Goal: Information Seeking & Learning: Learn about a topic

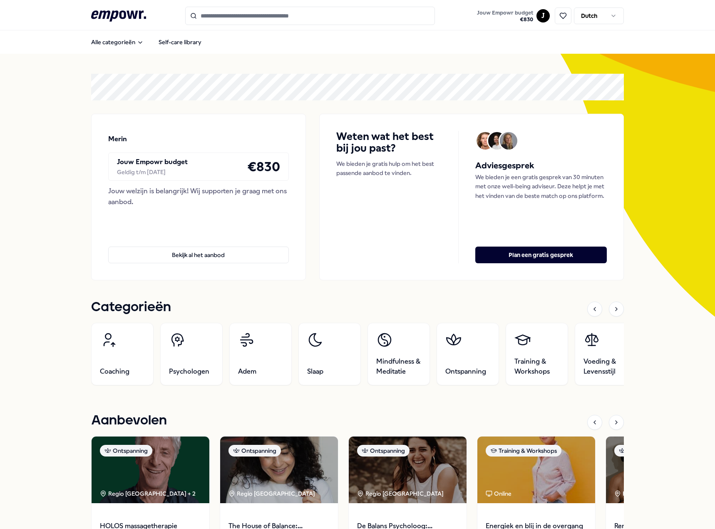
click at [239, 15] on input "Search for products, categories or subcategories" at bounding box center [310, 16] width 250 height 18
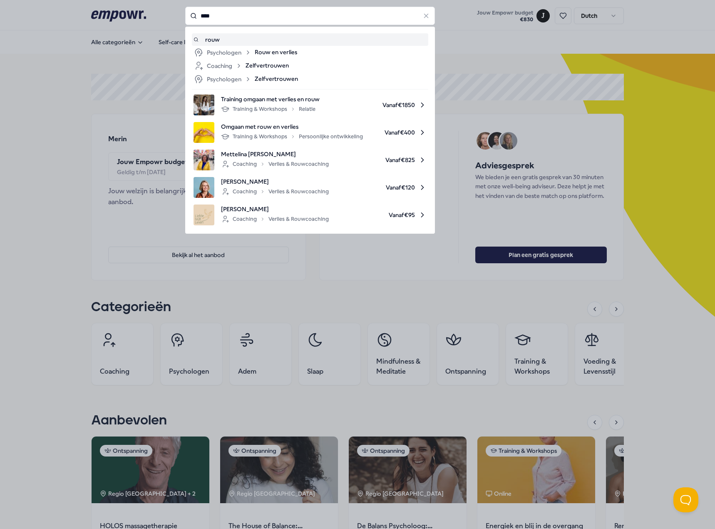
type input "****"
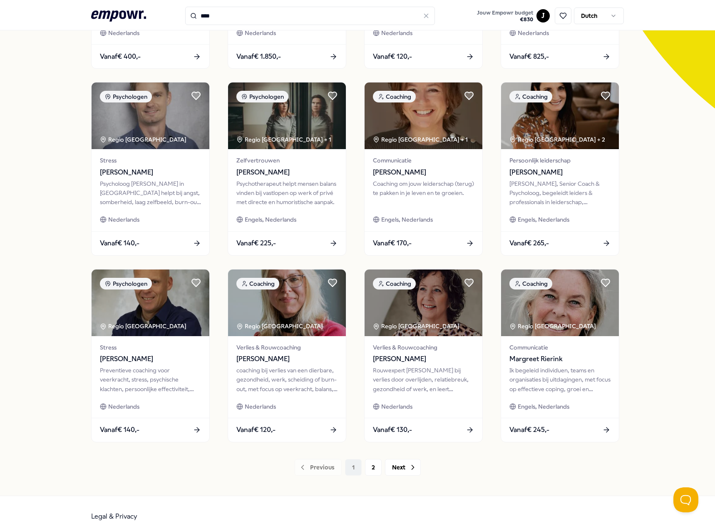
scroll to position [216, 0]
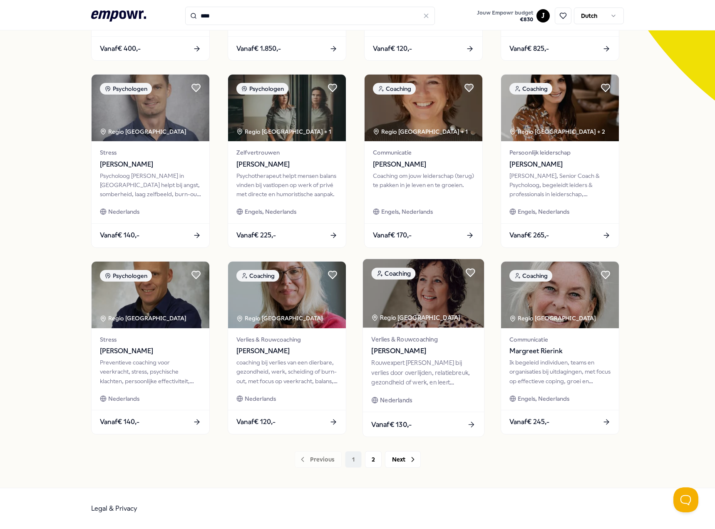
click at [422, 420] on div "Vanaf € 130,-" at bounding box center [423, 424] width 121 height 25
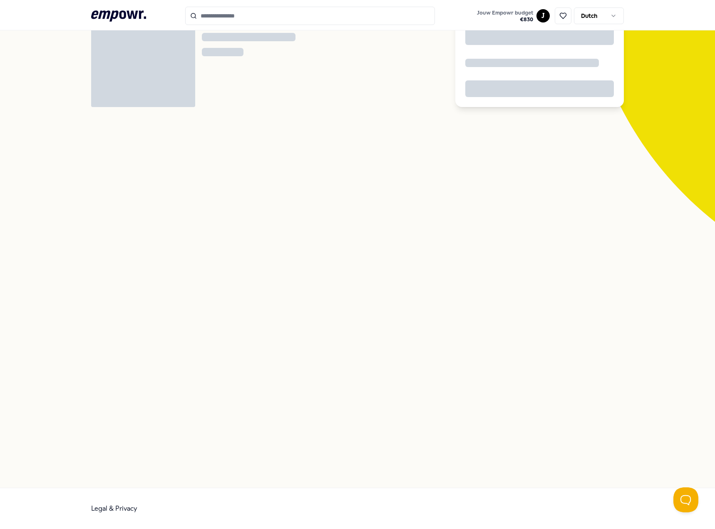
scroll to position [54, 0]
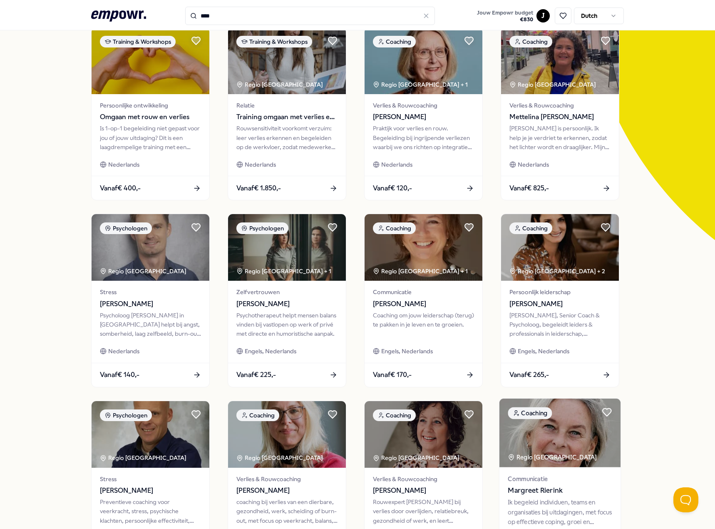
scroll to position [95, 0]
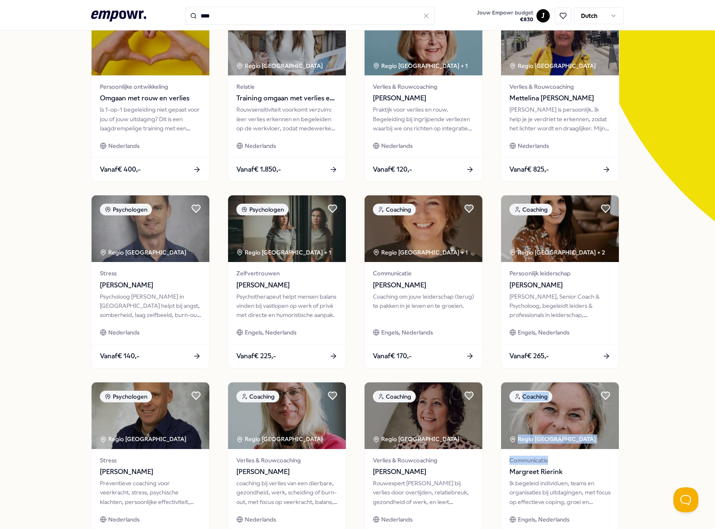
drag, startPoint x: 707, startPoint y: 396, endPoint x: 703, endPoint y: 457, distance: 60.4
click at [703, 457] on div "21 Resultaten Categorieën Prijs Locatie Taal Type Training & Workshops Persoonl…" at bounding box center [357, 283] width 715 height 650
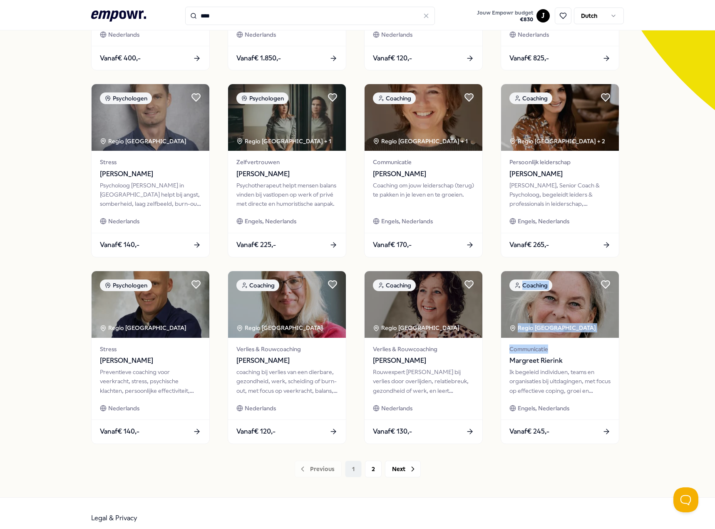
drag, startPoint x: 711, startPoint y: 431, endPoint x: 4, endPoint y: 17, distance: 820.1
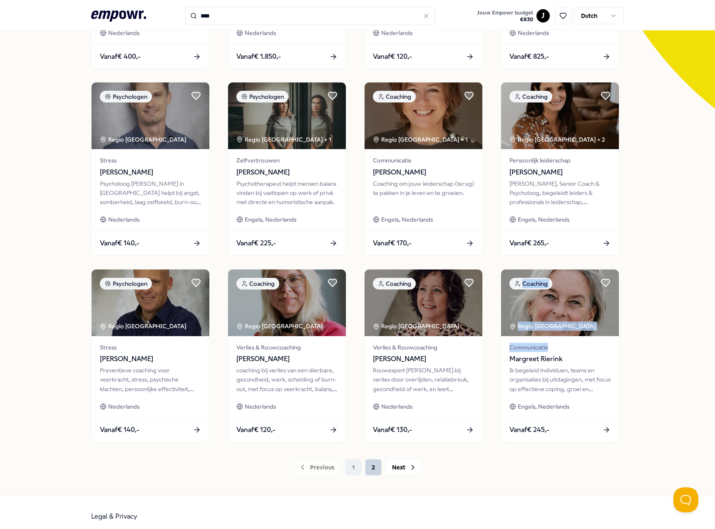
click at [373, 465] on button "2" at bounding box center [373, 467] width 17 height 17
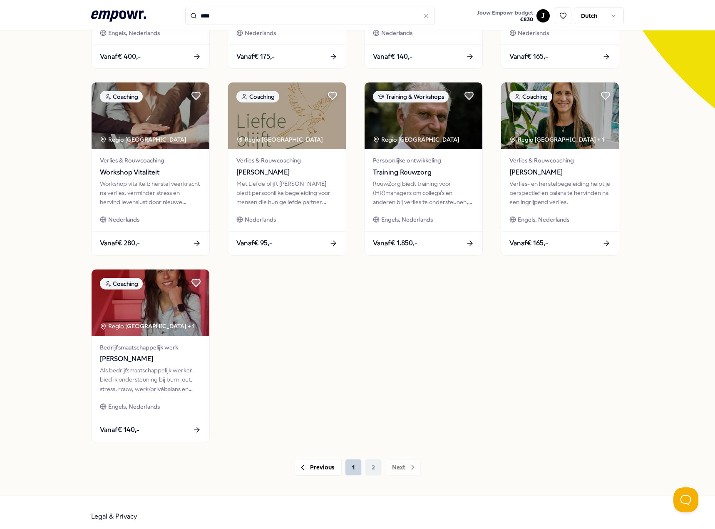
click at [353, 467] on button "1" at bounding box center [353, 467] width 17 height 17
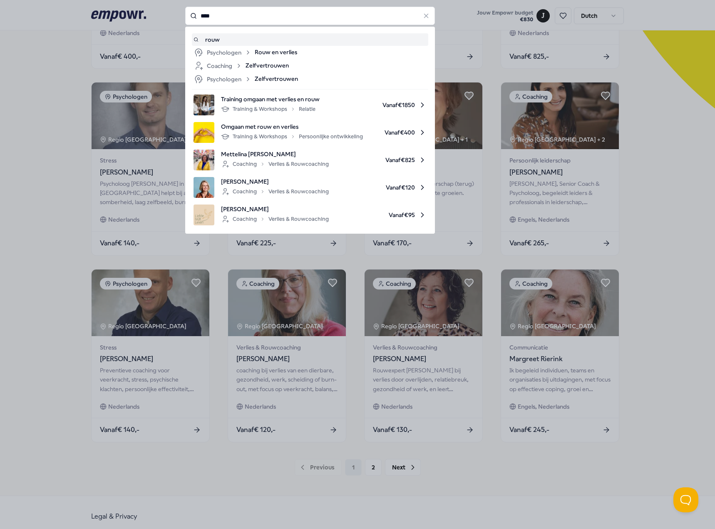
drag, startPoint x: 219, startPoint y: 19, endPoint x: 186, endPoint y: 14, distance: 32.8
click at [186, 14] on input "****" at bounding box center [310, 16] width 250 height 18
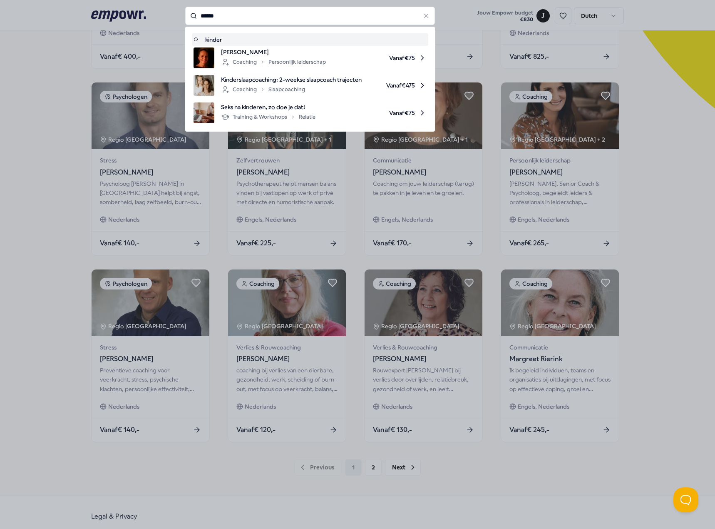
type input "******"
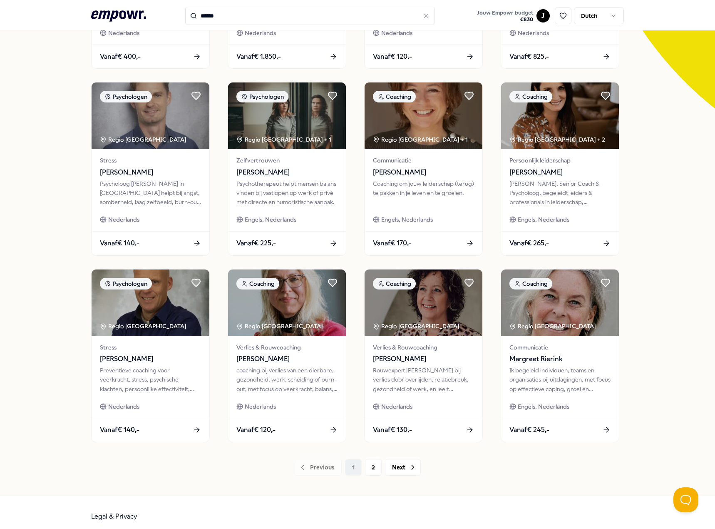
click at [138, 18] on icon at bounding box center [118, 15] width 55 height 11
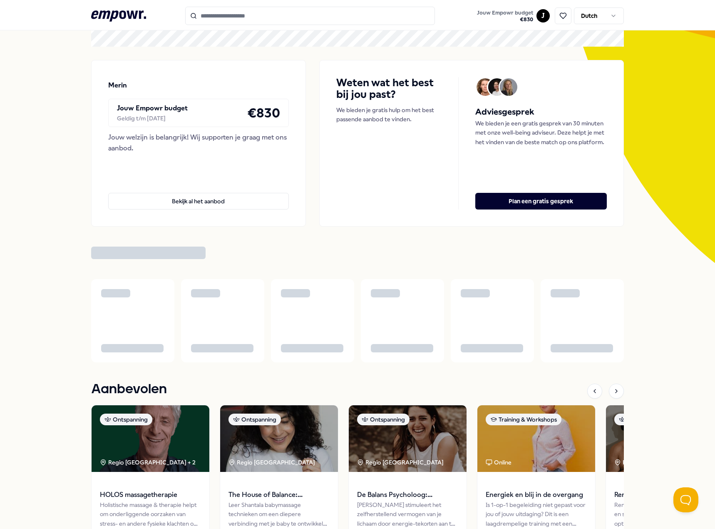
scroll to position [2, 0]
